Goal: Task Accomplishment & Management: Use online tool/utility

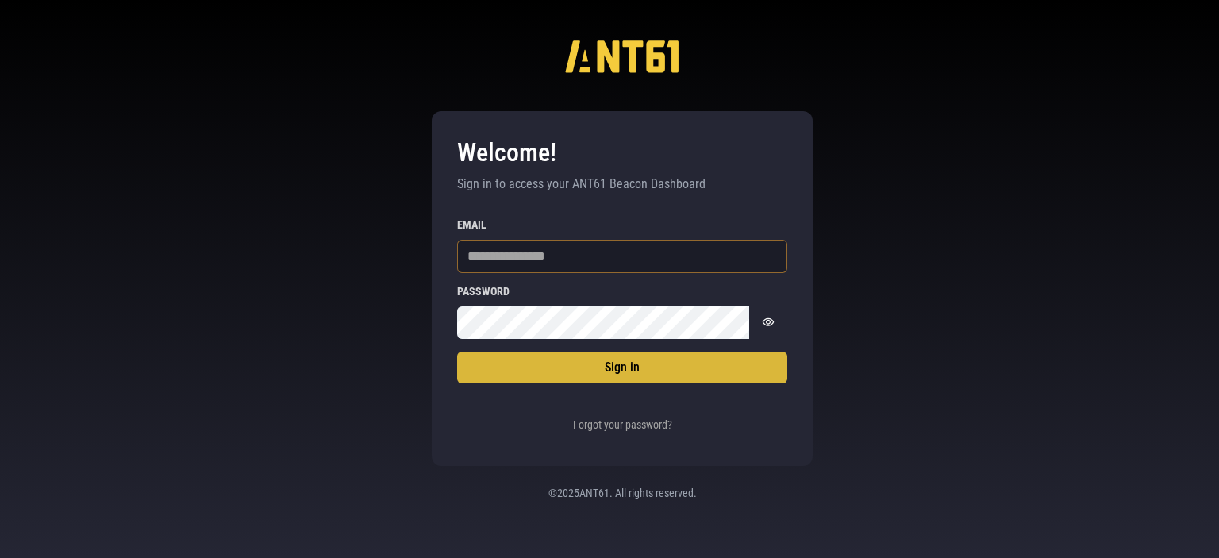
type input "**********"
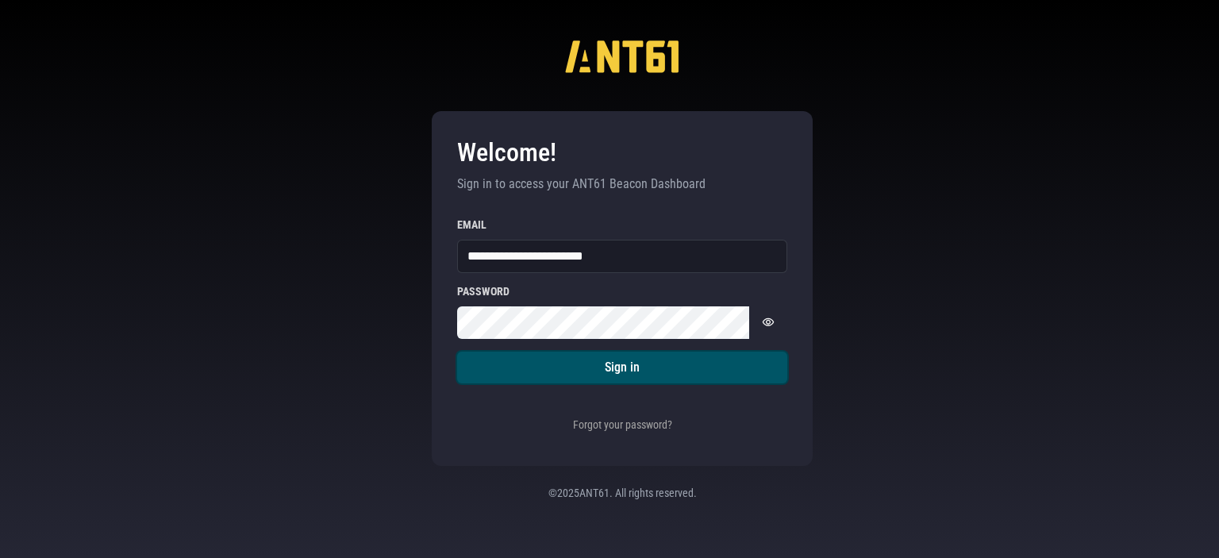
click at [729, 371] on button "Sign in" at bounding box center [622, 368] width 330 height 32
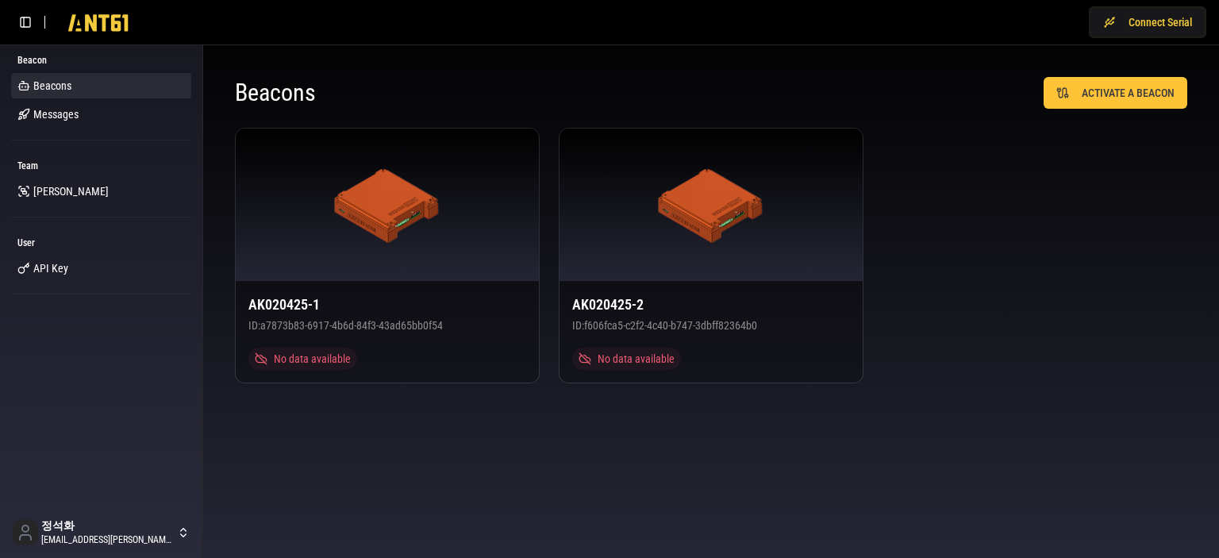
click at [1051, 282] on div "AK020425-1 ID: a7873b83-6917-4b6d-84f3-43ad65bb0f54 No data available AK020425-…" at bounding box center [711, 256] width 953 height 256
click at [1091, 97] on button "ACTIVATE A BEACON" at bounding box center [1116, 93] width 144 height 32
click at [320, 234] on div at bounding box center [387, 205] width 303 height 152
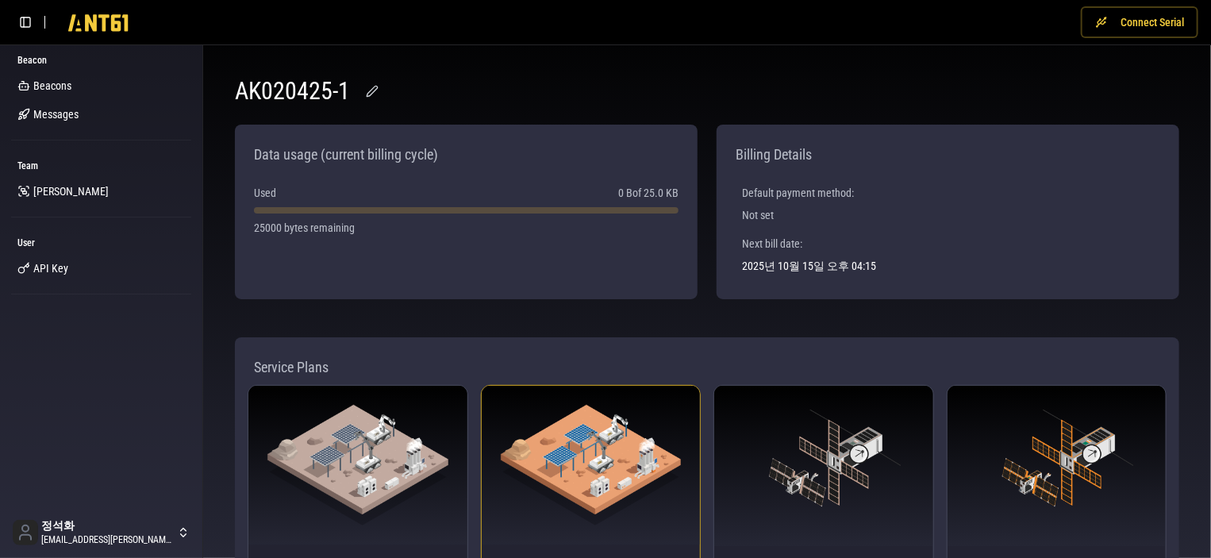
click at [1122, 21] on button "Connect Serial" at bounding box center [1139, 22] width 117 height 32
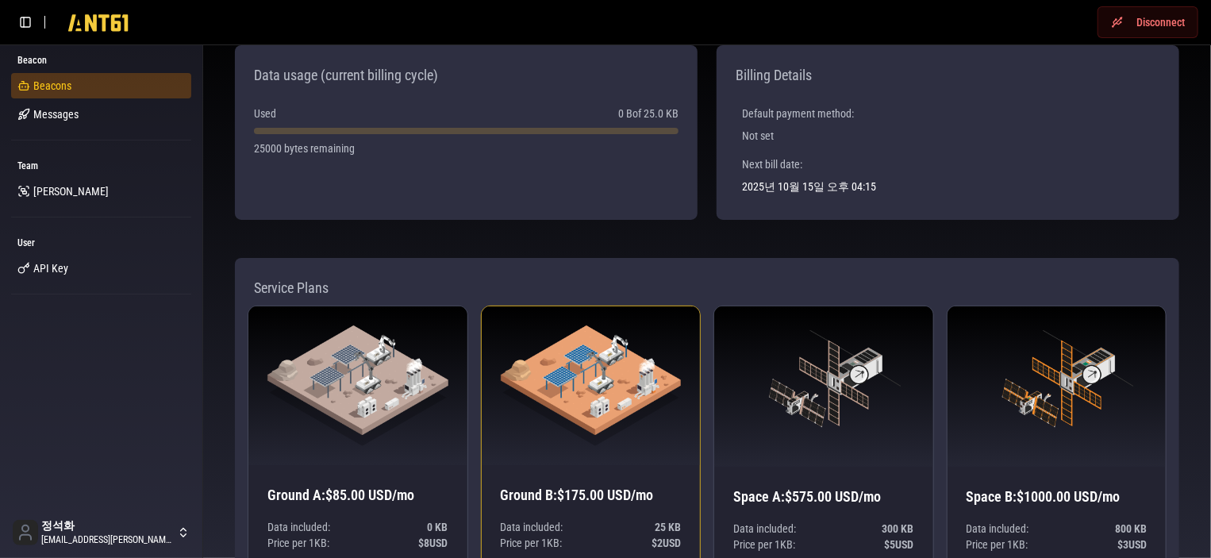
click at [66, 87] on span "Beacons" at bounding box center [52, 86] width 38 height 16
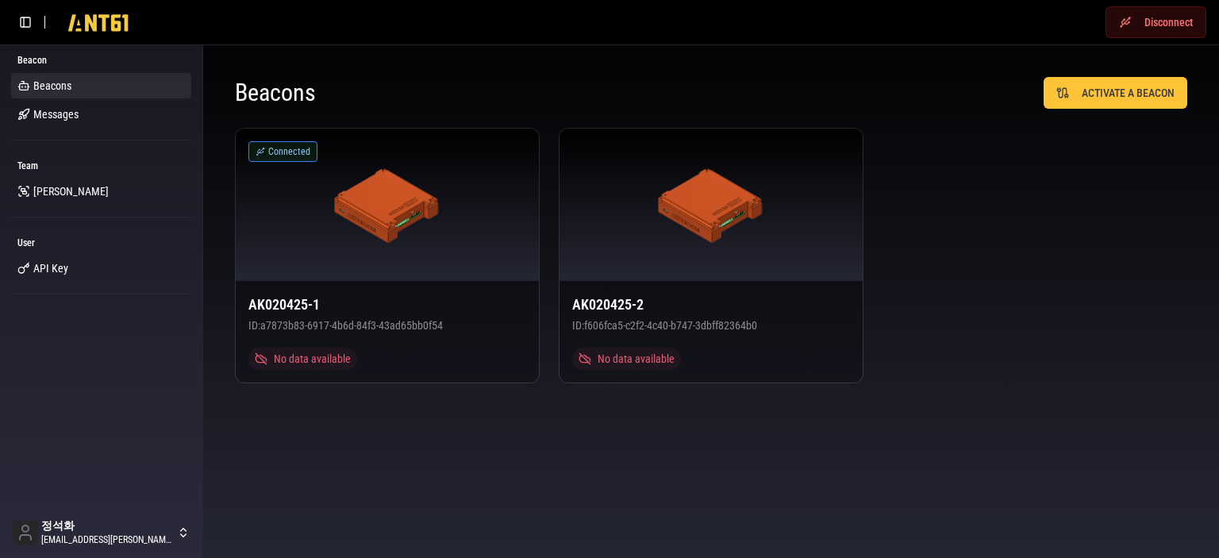
click at [1134, 19] on button "Disconnect" at bounding box center [1156, 22] width 101 height 32
click at [949, 406] on div "Beacons ACTIVATE A BEACON AK020425-1 ID: a7873b83-6917-4b6d-84f3-43ad65bb0f54 N…" at bounding box center [711, 230] width 1016 height 370
click at [450, 434] on body "Connect Serial Beacon Beacons Messages Team [PERSON_NAME] User API Key 정석화 [EMA…" at bounding box center [609, 279] width 1219 height 558
click at [448, 432] on body "Connect Serial Beacon Beacons Messages Team [PERSON_NAME] User API Key 정석화 [EMA…" at bounding box center [609, 279] width 1219 height 558
drag, startPoint x: 1069, startPoint y: 172, endPoint x: 879, endPoint y: 303, distance: 231.2
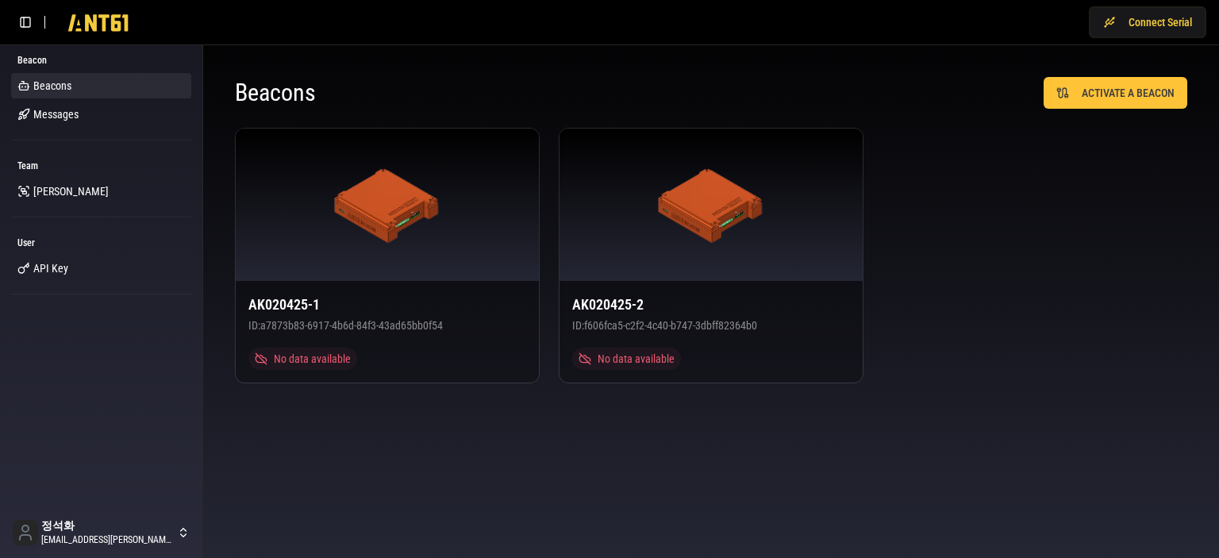
click at [1063, 179] on div "AK020425-1 ID: a7873b83-6917-4b6d-84f3-43ad65bb0f54 No data available AK020425-…" at bounding box center [711, 256] width 953 height 256
click at [392, 275] on div at bounding box center [387, 205] width 303 height 152
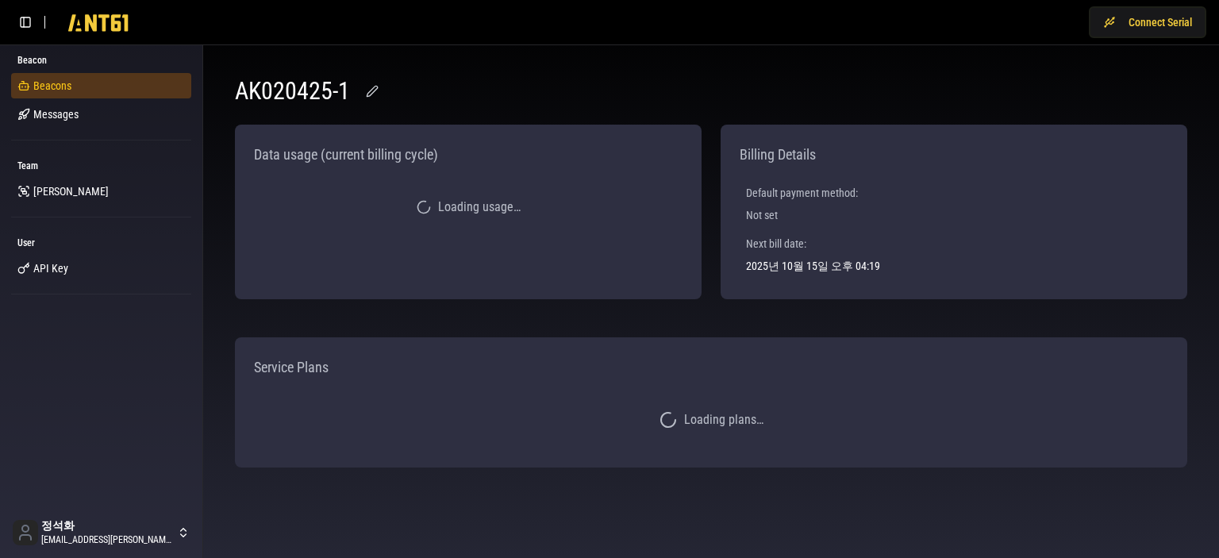
click at [59, 90] on span "Beacons" at bounding box center [52, 86] width 38 height 16
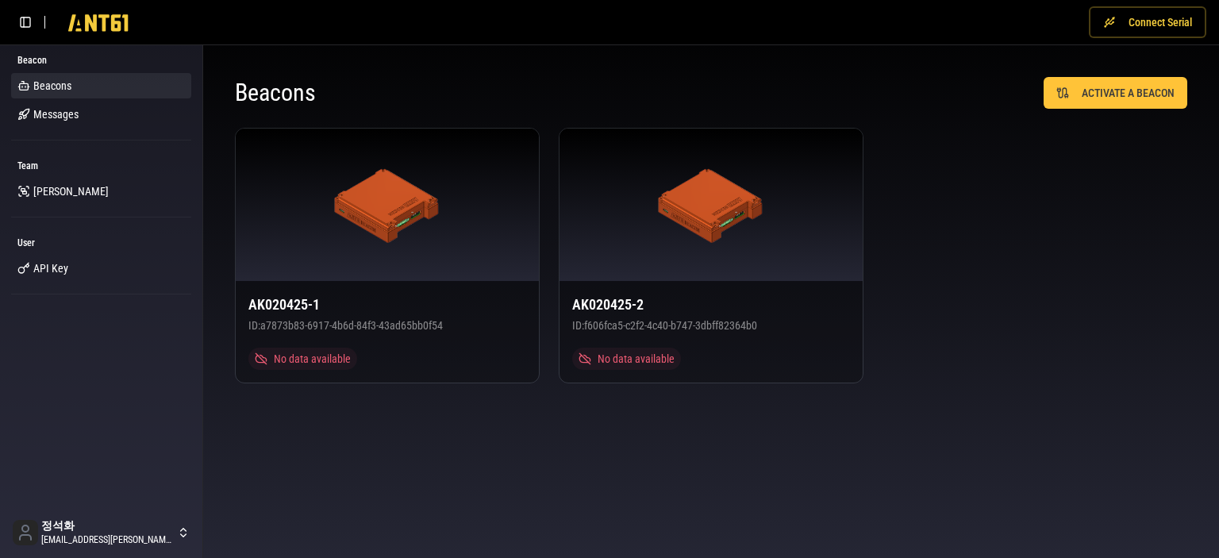
click at [1149, 28] on button "Connect Serial" at bounding box center [1147, 22] width 117 height 32
click at [1119, 22] on button "Connect Serial" at bounding box center [1147, 22] width 117 height 32
click at [1121, 21] on button "Connect Serial" at bounding box center [1147, 22] width 117 height 32
click at [778, 477] on body "Disconnect Beacon Beacons Messages Team [PERSON_NAME] User API Key 정석화 [EMAIL_A…" at bounding box center [609, 279] width 1219 height 558
